Goal: Information Seeking & Learning: Learn about a topic

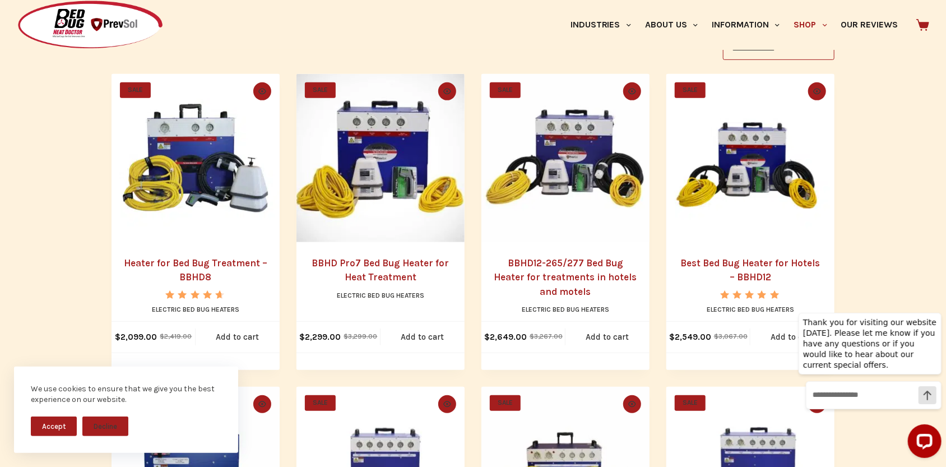
scroll to position [244, 0]
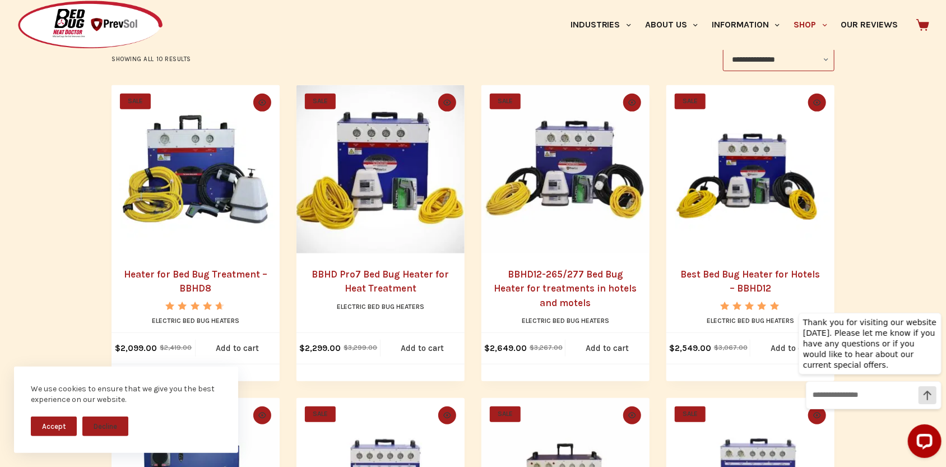
click at [203, 270] on link "Heater for Bed Bug Treatment – BBHD8" at bounding box center [196, 282] width 144 height 26
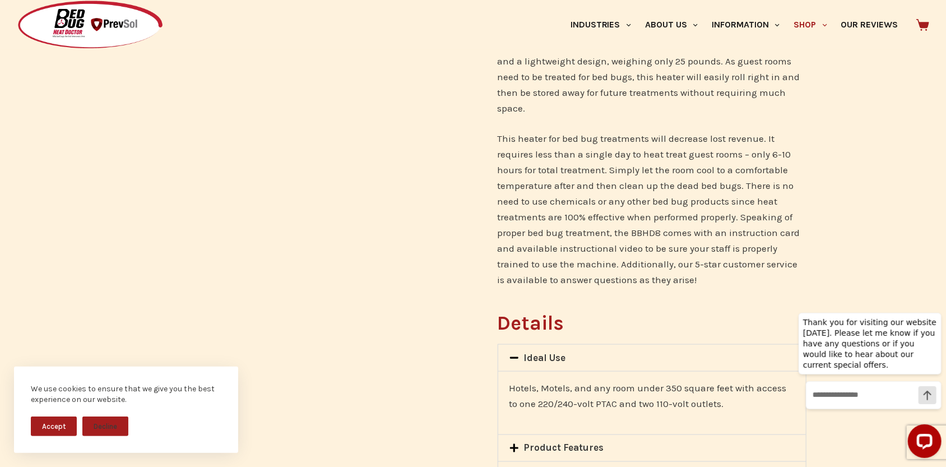
scroll to position [785, 0]
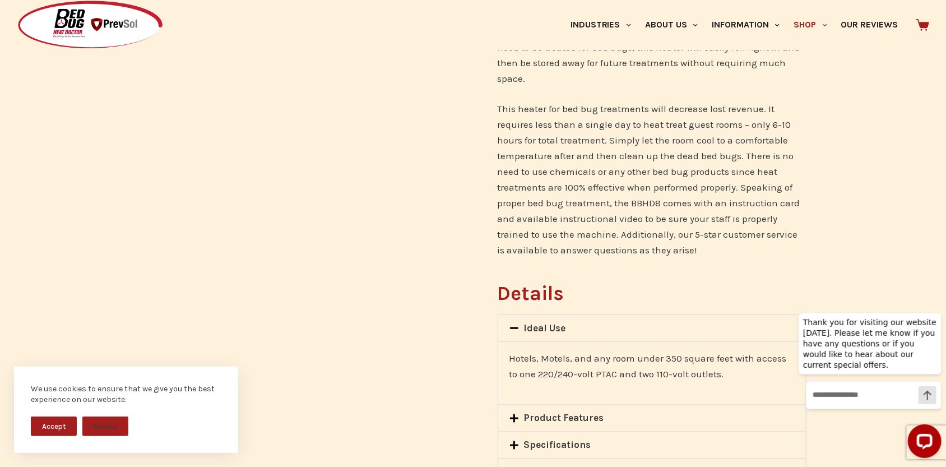
click at [553, 218] on p "This heater for bed bug treatments will decrease lost revenue. It requires less…" at bounding box center [652, 179] width 309 height 157
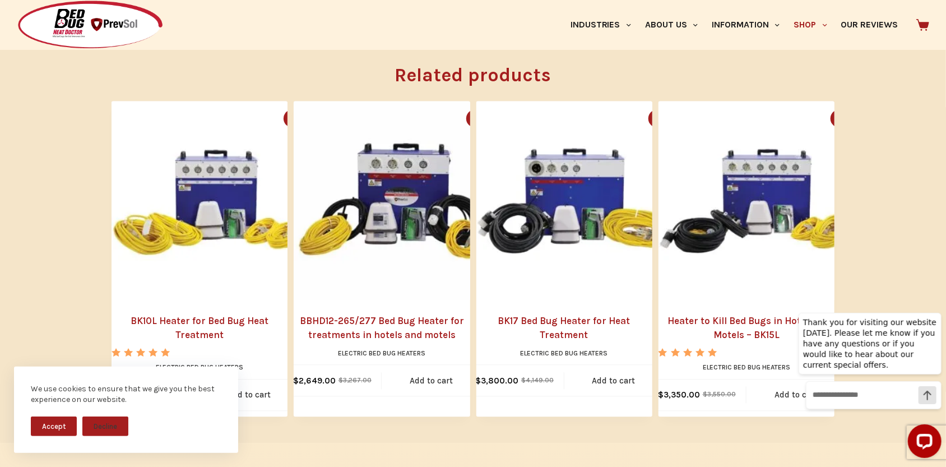
scroll to position [1345, 0]
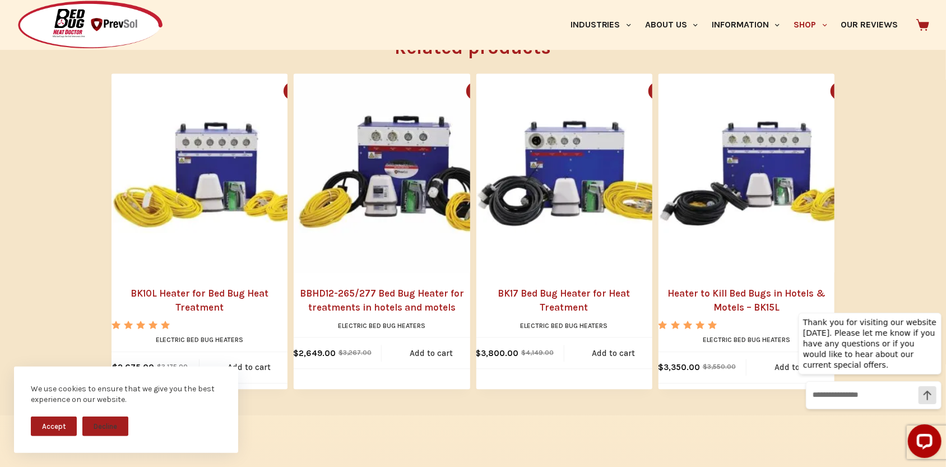
click at [696, 226] on img "Heater to Kill Bed Bugs in Hotels & Motels - BK15L" at bounding box center [758, 172] width 198 height 198
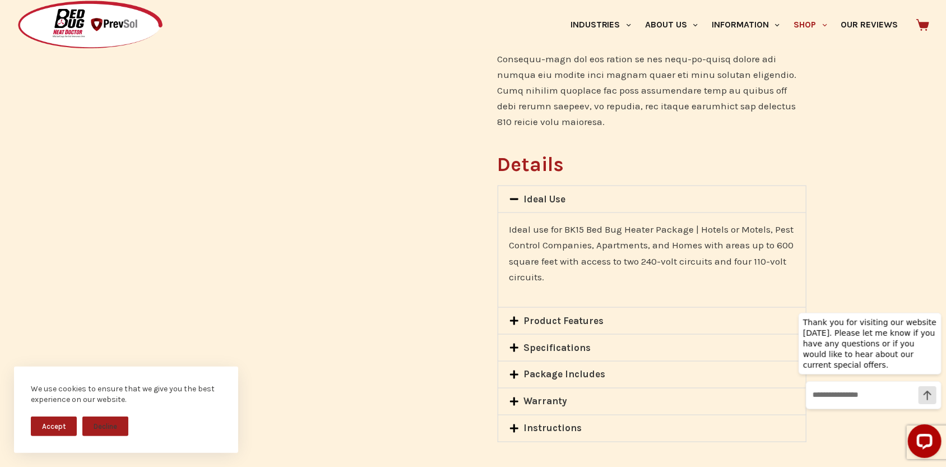
scroll to position [841, 0]
click at [531, 421] on link "Instructions" at bounding box center [553, 426] width 58 height 11
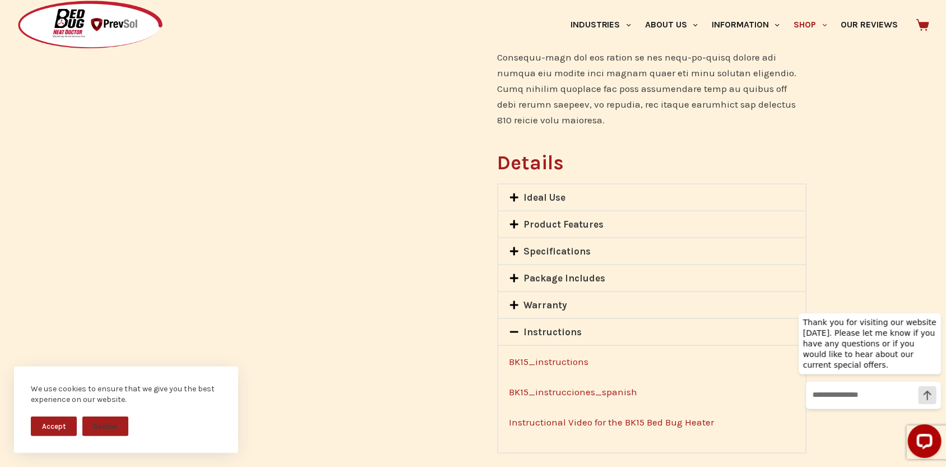
click at [549, 272] on link "Package Includes" at bounding box center [565, 277] width 82 height 11
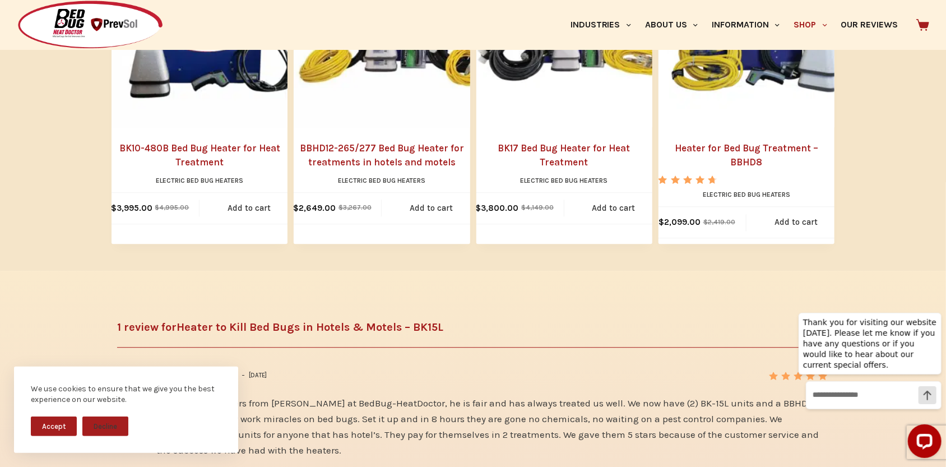
scroll to position [1570, 0]
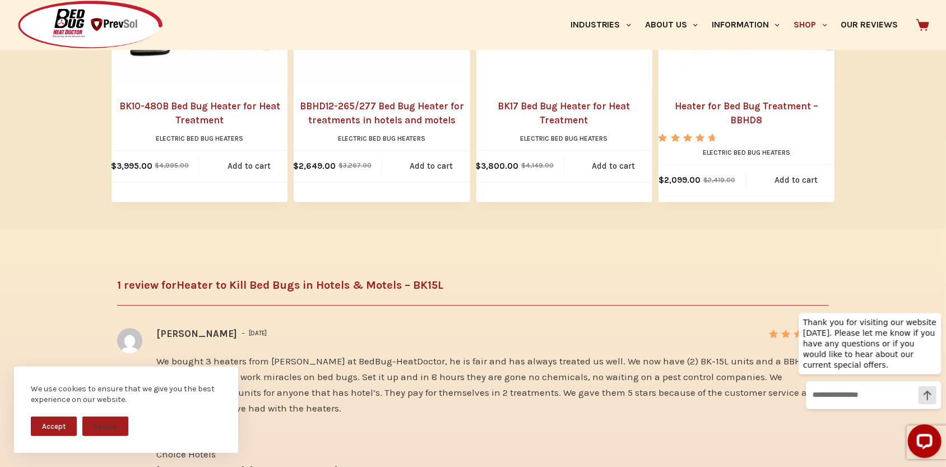
click at [59, 425] on button "Accept" at bounding box center [54, 427] width 46 height 20
